Goal: Task Accomplishment & Management: Complete application form

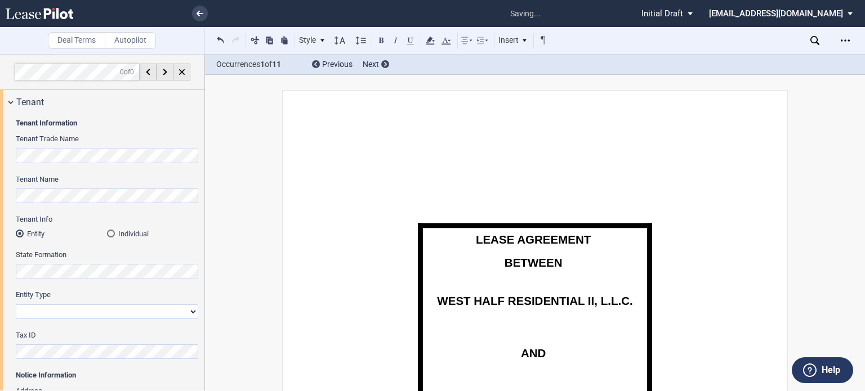
select select "multiple"
select select "number:11"
select select "2"
select select "number:5"
select select "fmv"
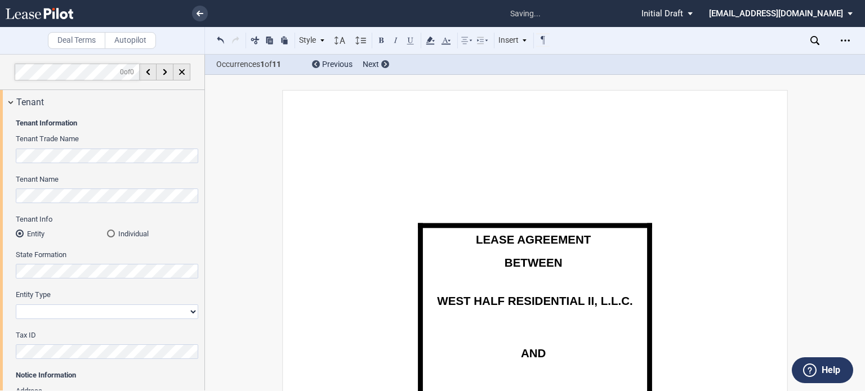
select select "quarterly"
select select "letter of credit"
select select "number:4"
select select "number:5"
select select "number:6"
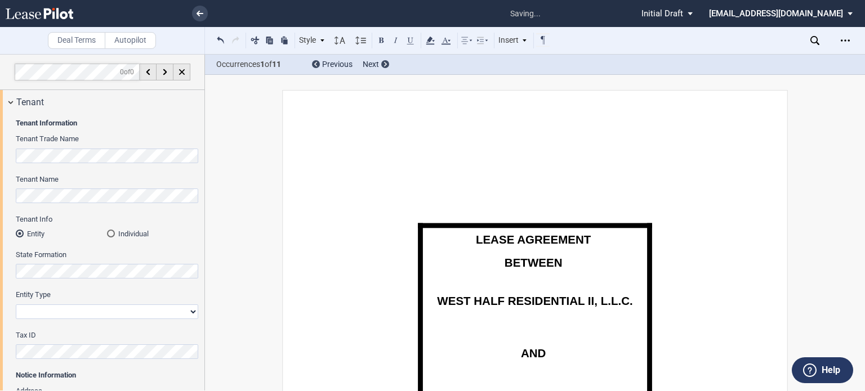
select select "number:8"
select select "number:9"
